Goal: Navigation & Orientation: Find specific page/section

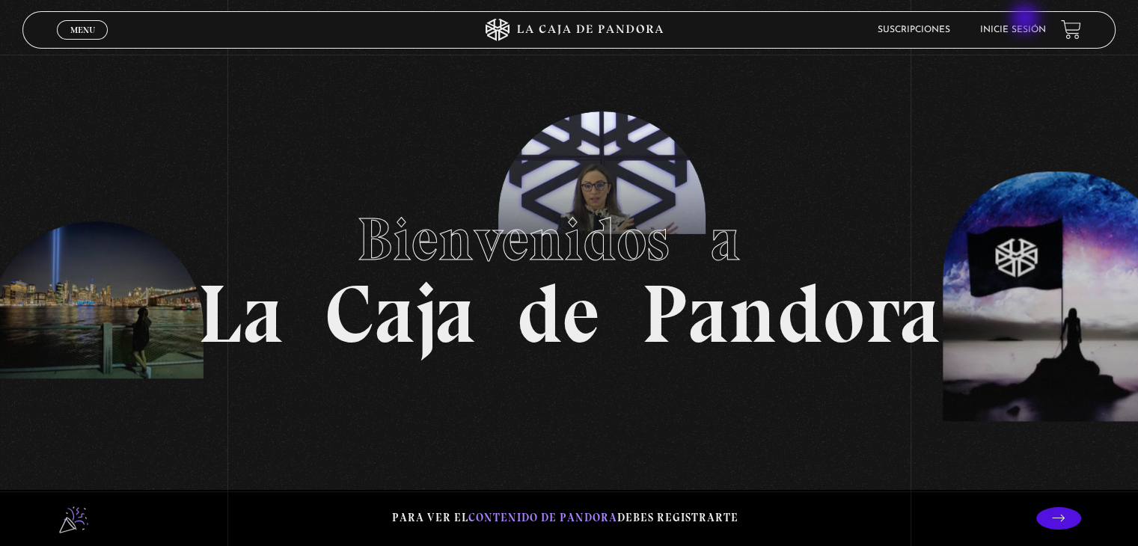
click at [1026, 20] on li "Inicie sesión" at bounding box center [1013, 29] width 66 height 23
click at [1026, 31] on link "Inicie sesión" at bounding box center [1013, 29] width 66 height 9
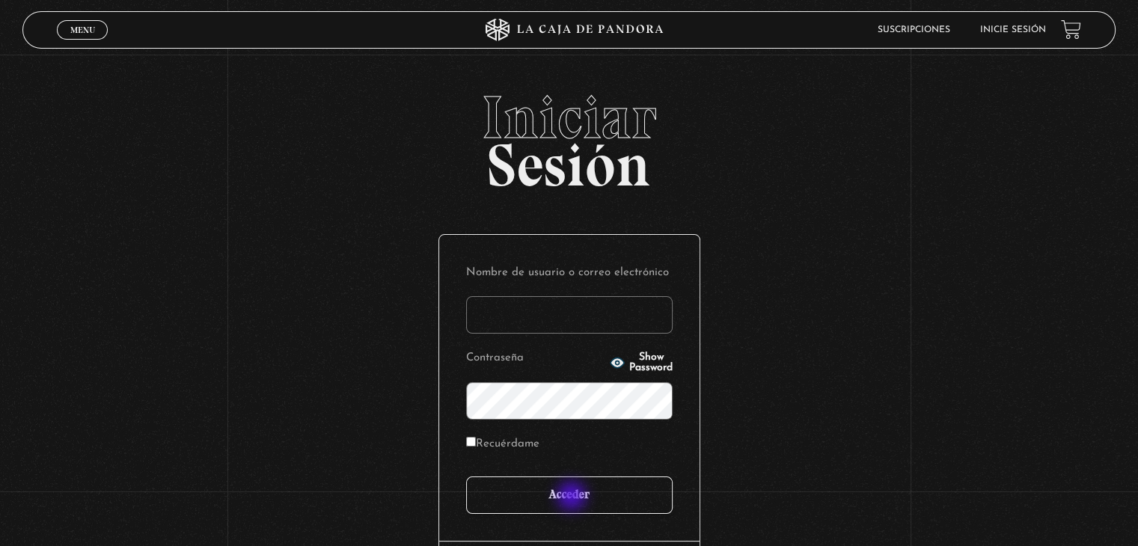
type input "Ara"
click at [573, 498] on input "Acceder" at bounding box center [569, 495] width 206 height 37
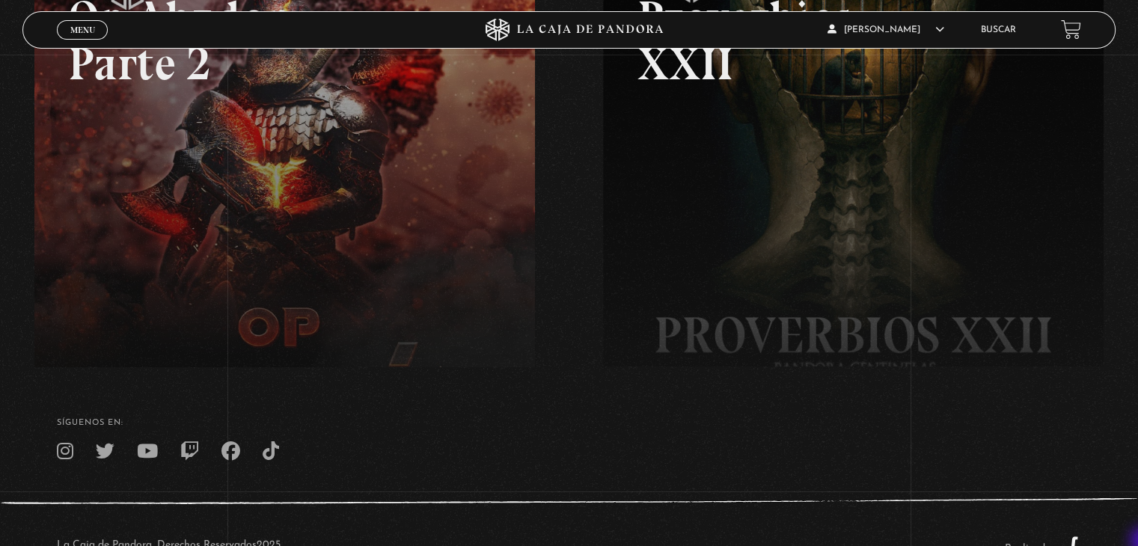
scroll to position [358, 0]
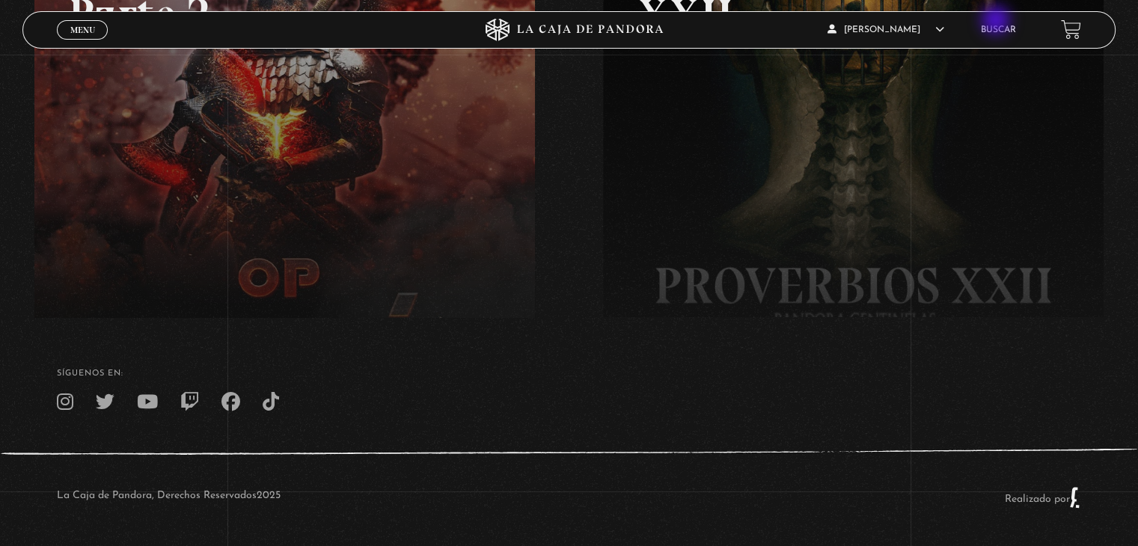
click at [997, 22] on li "Buscar" at bounding box center [998, 29] width 35 height 23
click at [1009, 29] on link "Buscar" at bounding box center [998, 29] width 35 height 9
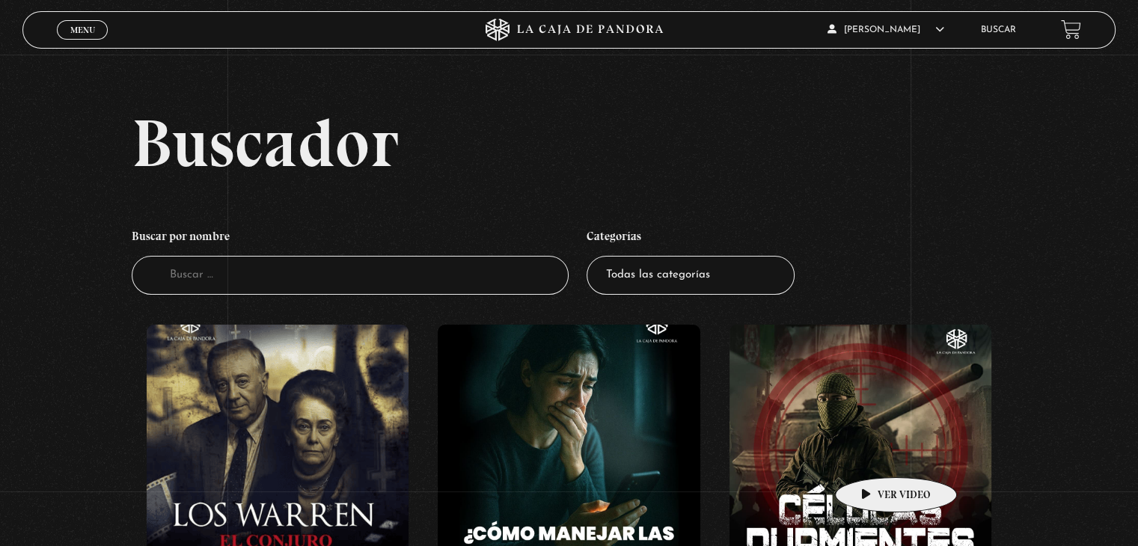
click at [872, 455] on figure at bounding box center [860, 459] width 262 height 269
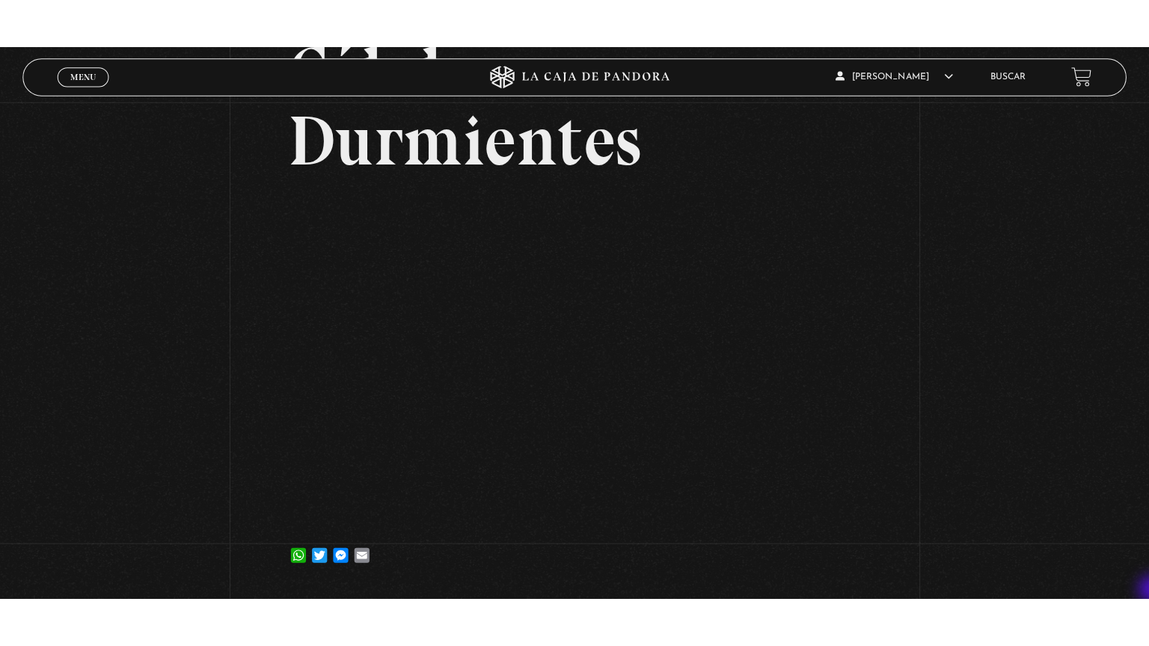
scroll to position [180, 0]
